Goal: Task Accomplishment & Management: Manage account settings

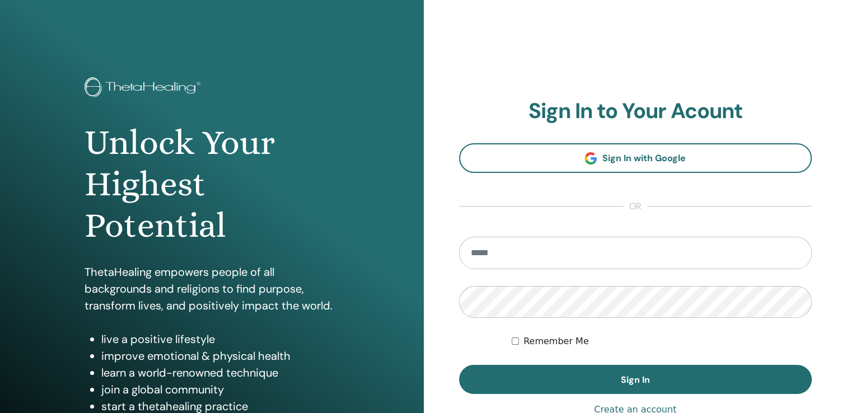
type input "**********"
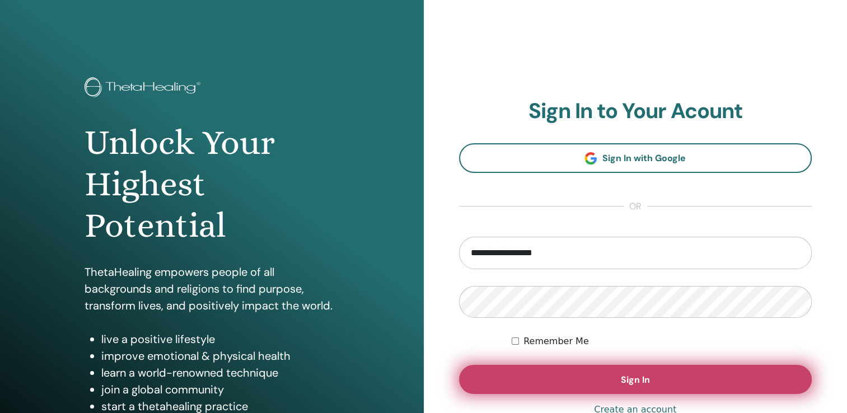
click at [620, 377] on button "Sign In" at bounding box center [635, 379] width 353 height 29
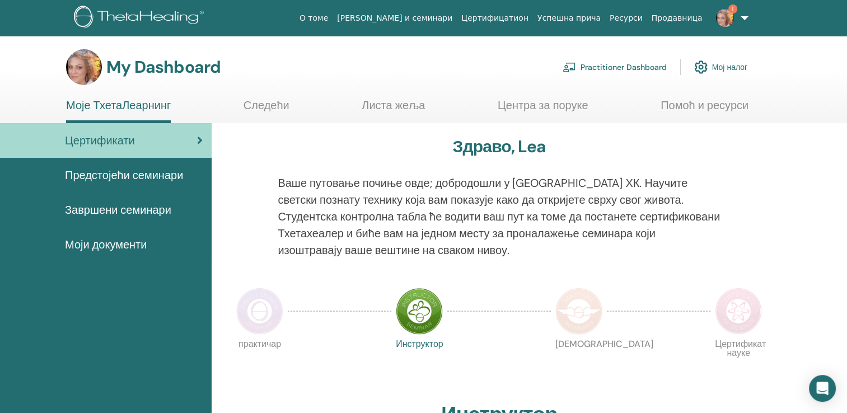
click at [725, 18] on img at bounding box center [725, 18] width 18 height 18
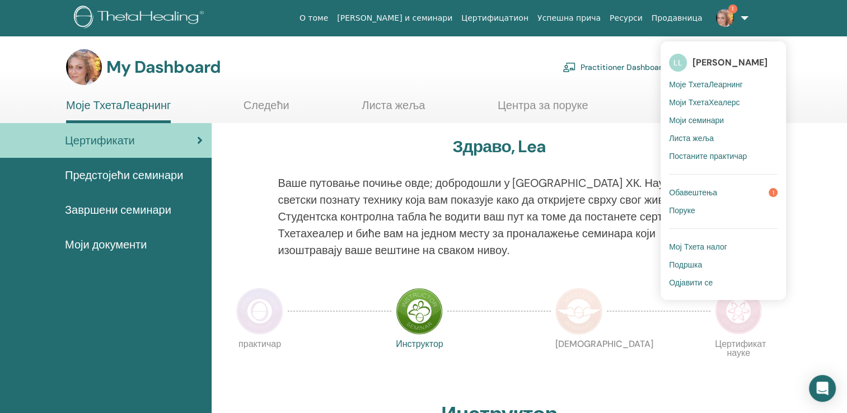
click at [692, 190] on span "Обавештења" at bounding box center [693, 192] width 48 height 10
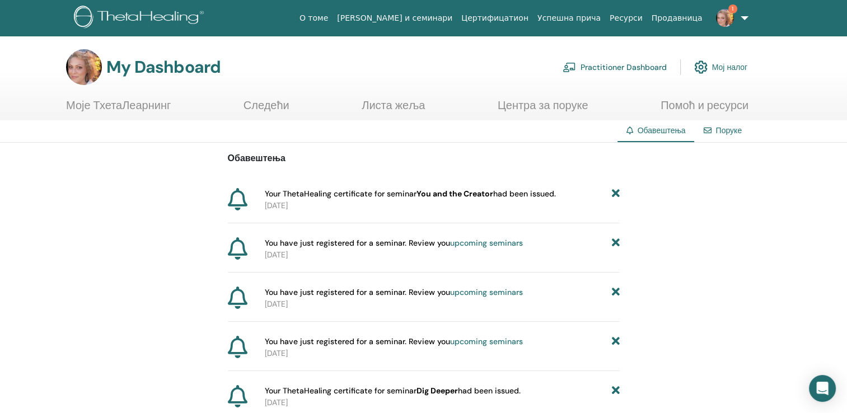
click at [726, 129] on link "Поруке" at bounding box center [728, 130] width 26 height 10
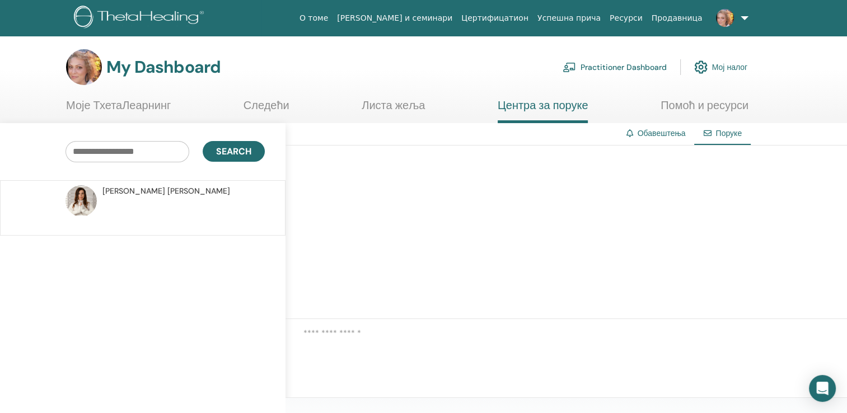
click at [652, 135] on link "Обавештења" at bounding box center [661, 133] width 48 height 10
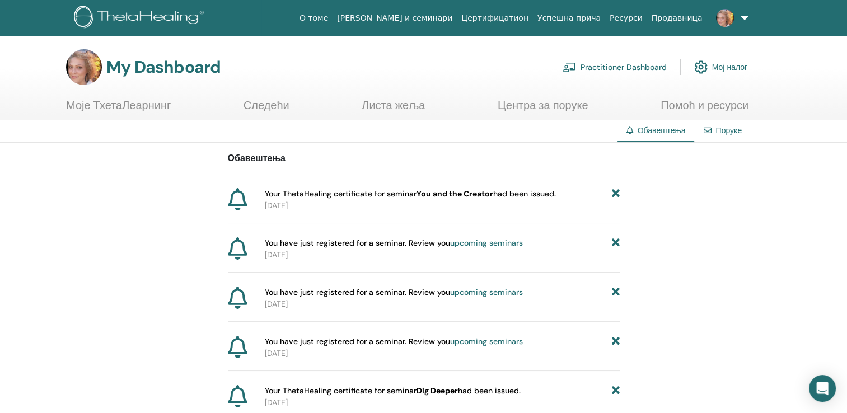
click at [739, 68] on link "Мој налог" at bounding box center [720, 67] width 53 height 25
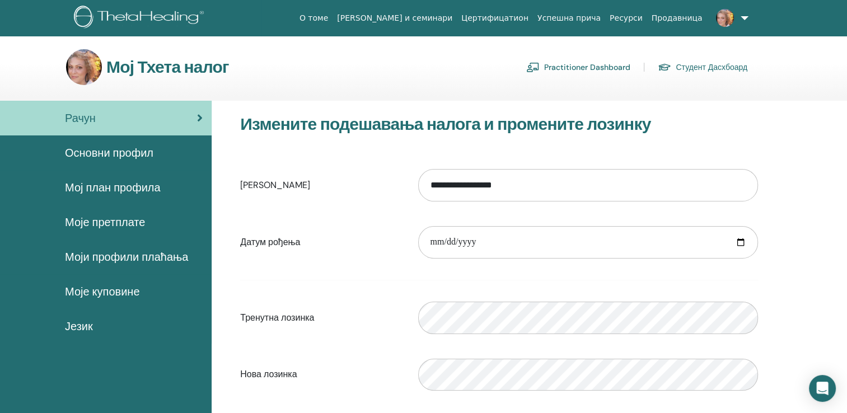
click at [745, 17] on link at bounding box center [730, 18] width 46 height 36
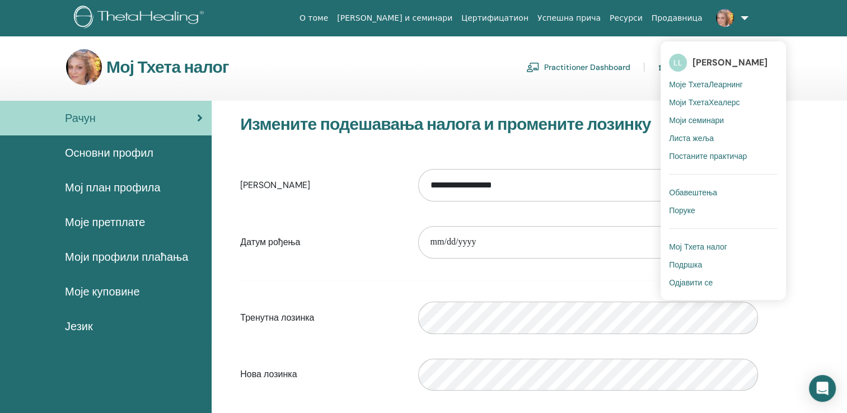
click at [683, 246] on span "Мој Тхета налог" at bounding box center [698, 247] width 58 height 10
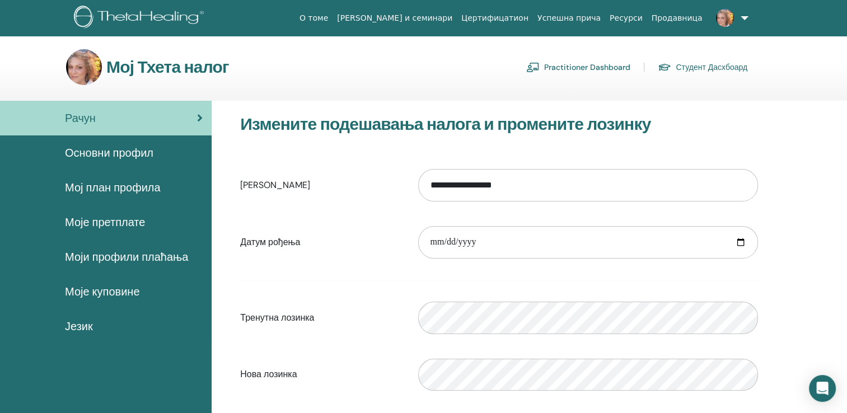
click at [599, 69] on link "Practitioner Dashboard" at bounding box center [578, 67] width 104 height 18
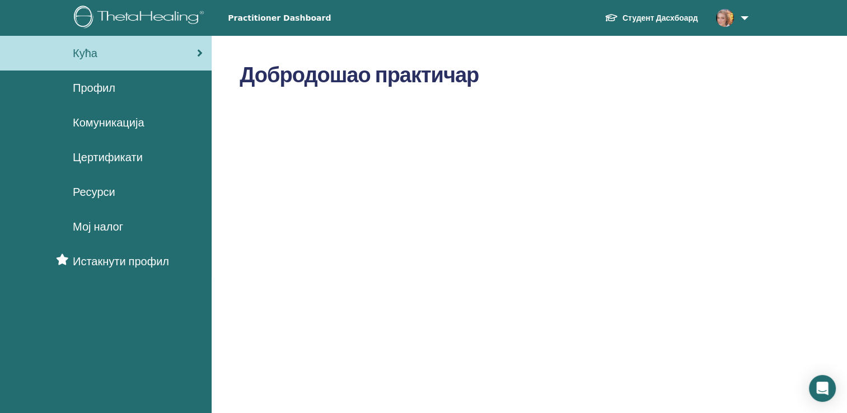
click at [120, 156] on span "Цертификати" at bounding box center [108, 157] width 70 height 17
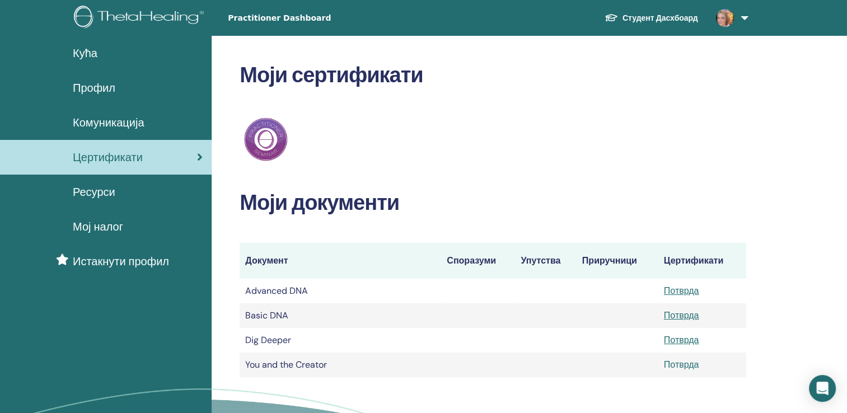
click at [683, 364] on link "Потврда" at bounding box center [681, 365] width 35 height 12
